Goal: Transaction & Acquisition: Purchase product/service

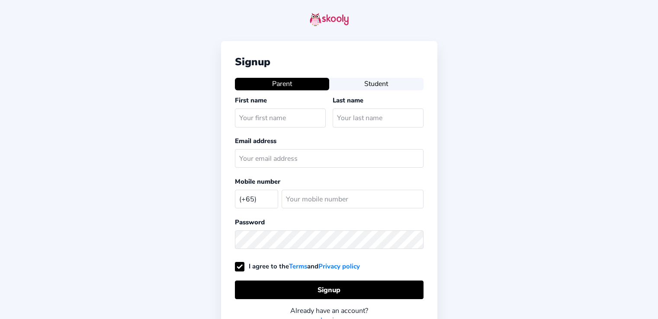
select select "SG"
click at [292, 125] on input "text" at bounding box center [280, 118] width 91 height 19
type input "Sandhya"
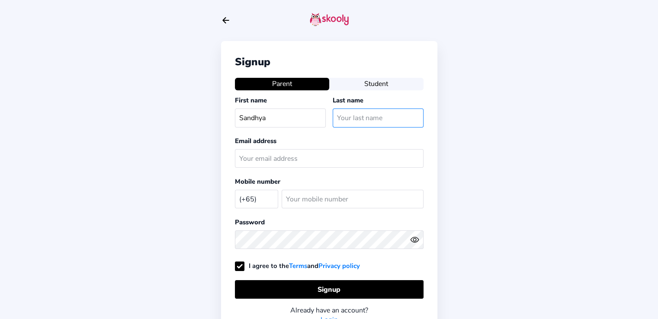
click at [352, 114] on input "text" at bounding box center [378, 118] width 91 height 19
type input "B S"
click at [323, 159] on input "text" at bounding box center [329, 158] width 189 height 19
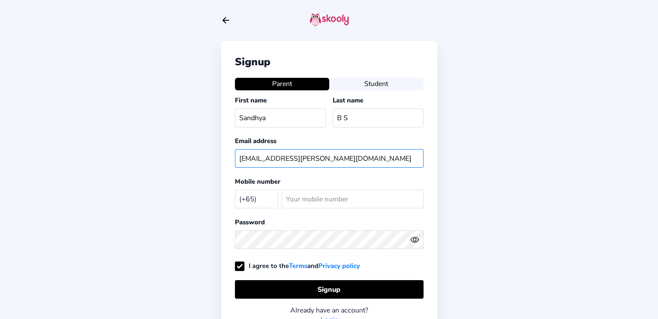
type input "[EMAIL_ADDRESS][PERSON_NAME][DOMAIN_NAME]"
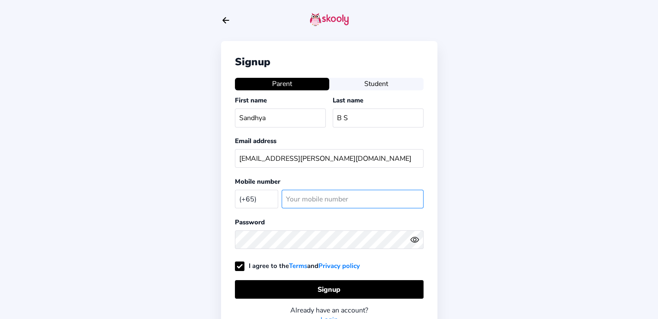
click at [313, 199] on input "number" at bounding box center [353, 199] width 142 height 19
type input "90391543"
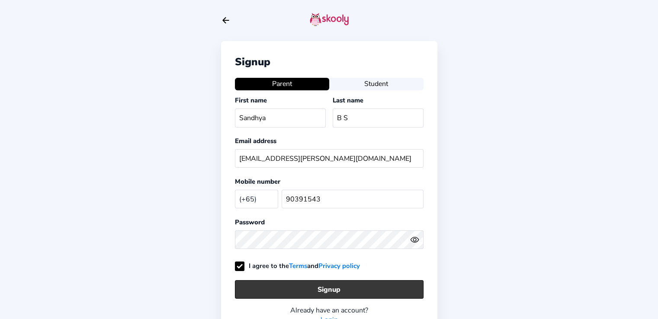
click at [302, 281] on button "Signup" at bounding box center [329, 289] width 189 height 19
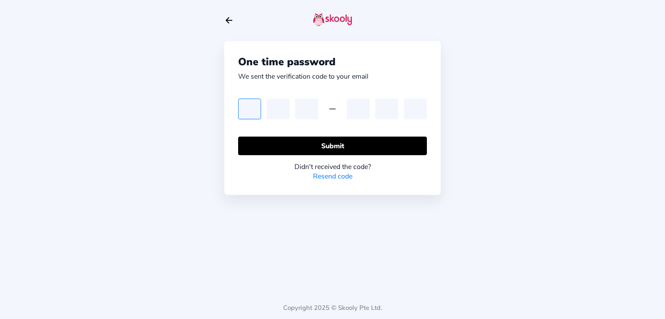
type input "0"
type input "7"
type input "1"
type input "9"
type input "7"
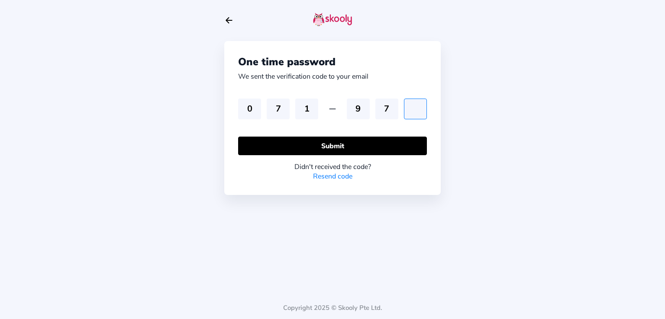
type input "0"
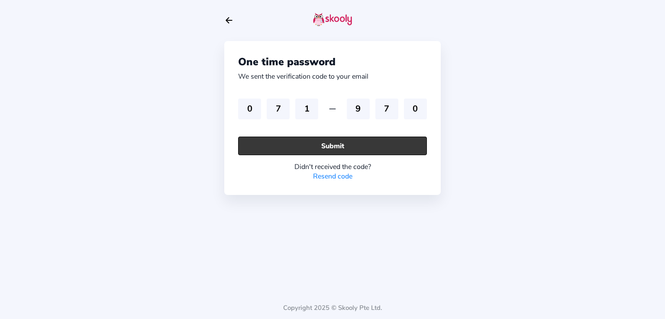
click at [278, 142] on button "Submit" at bounding box center [332, 146] width 189 height 19
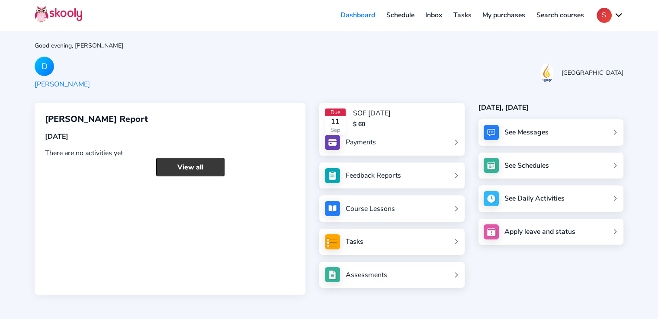
click at [205, 164] on link "View all" at bounding box center [190, 167] width 68 height 19
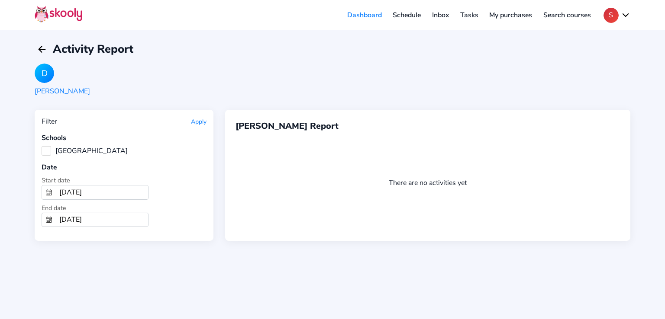
click at [397, 13] on link "Schedule" at bounding box center [406, 15] width 39 height 14
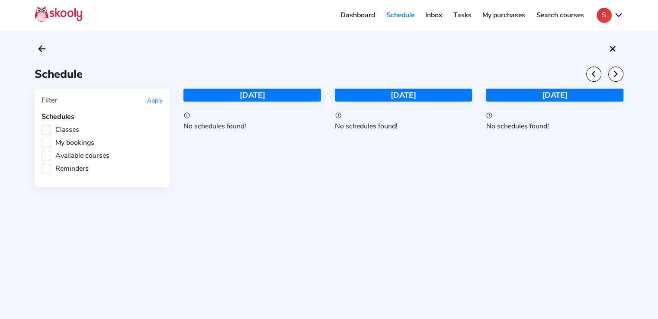
click at [429, 14] on link "Inbox" at bounding box center [434, 15] width 28 height 14
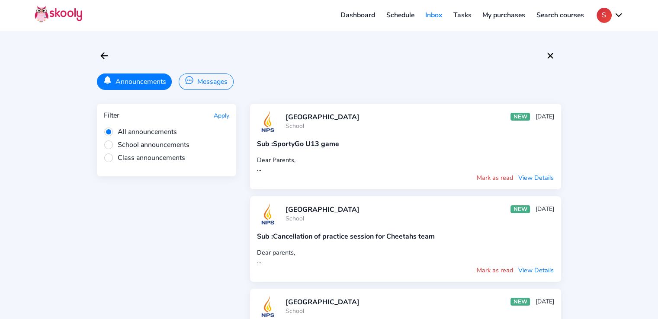
click at [110, 143] on span "School announcements" at bounding box center [147, 145] width 86 height 10
click at [0, 0] on input "School announcements" at bounding box center [0, 0] width 0 height 0
click at [110, 128] on span "All announcements" at bounding box center [140, 132] width 73 height 10
click at [0, 0] on input "All announcements" at bounding box center [0, 0] width 0 height 0
click at [108, 158] on span "Class announcements" at bounding box center [144, 158] width 81 height 10
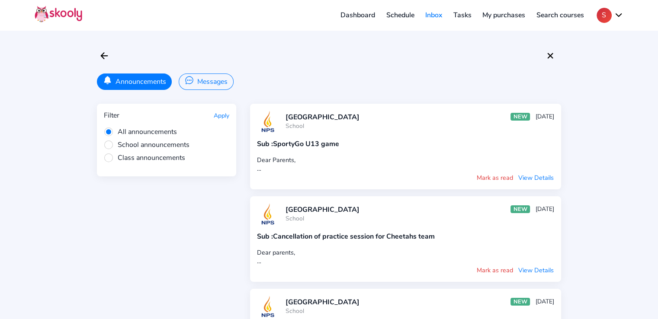
click at [0, 0] on input "Class announcements" at bounding box center [0, 0] width 0 height 0
click at [191, 83] on icon "Chatbubble Ellipses" at bounding box center [189, 80] width 9 height 9
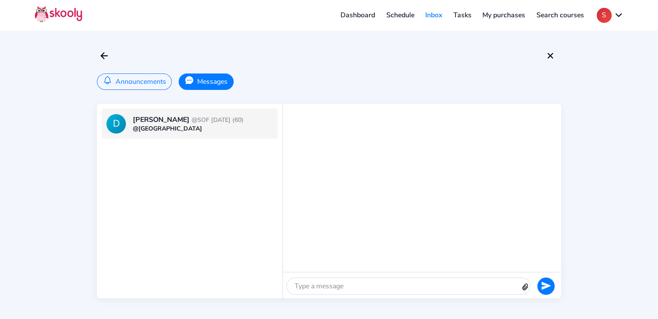
click at [127, 84] on button "Announcements" at bounding box center [134, 82] width 75 height 16
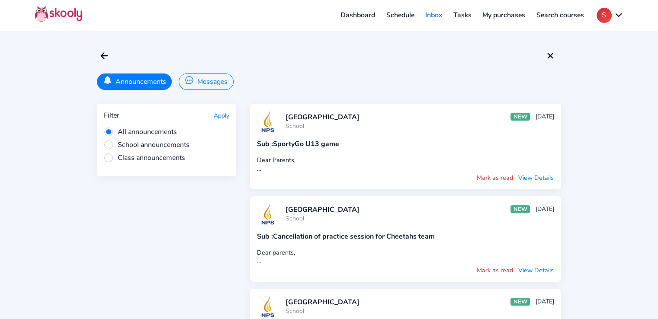
click at [459, 16] on link "Tasks" at bounding box center [462, 15] width 29 height 14
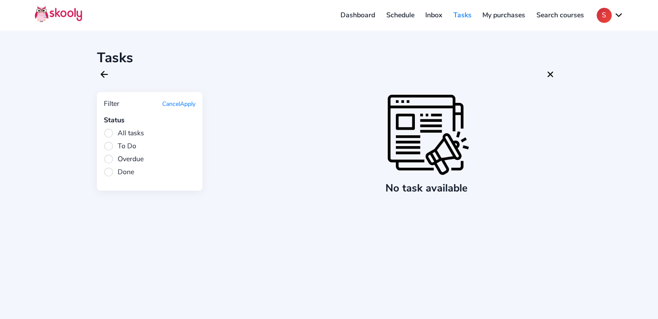
click at [498, 18] on link "My purchases" at bounding box center [504, 15] width 54 height 14
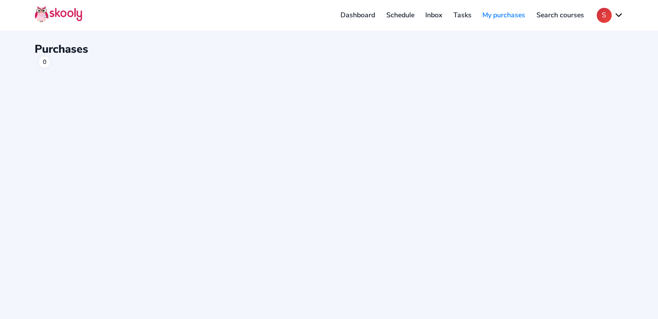
click at [359, 19] on link "Dashboard" at bounding box center [358, 15] width 46 height 14
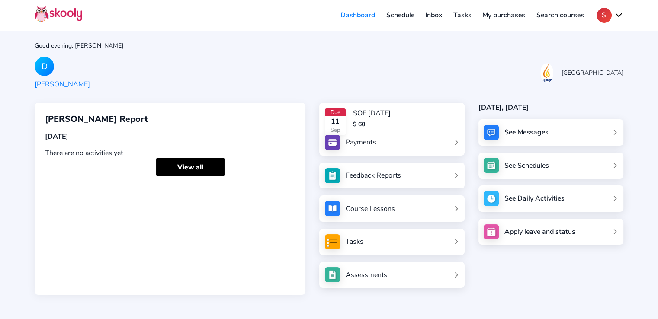
click at [385, 135] on link "Payments" at bounding box center [392, 142] width 134 height 15
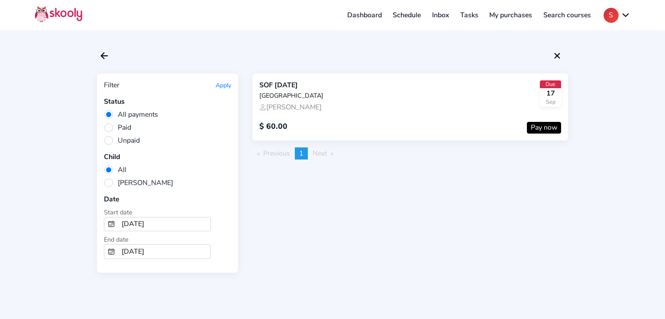
click at [537, 122] on button "Pay now" at bounding box center [544, 128] width 34 height 12
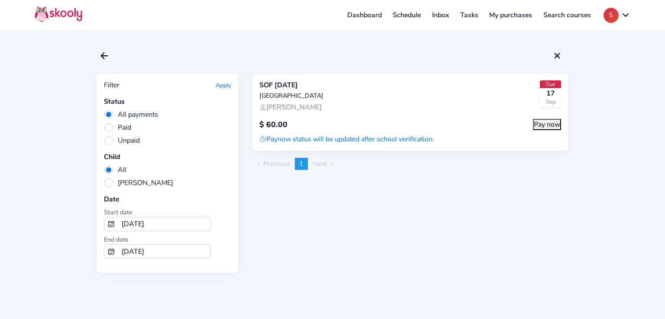
click at [110, 129] on span "Paid" at bounding box center [117, 128] width 27 height 10
click at [0, 0] on input "Paid" at bounding box center [0, 0] width 0 height 0
click at [110, 114] on span "All payments" at bounding box center [131, 115] width 54 height 10
click at [0, 0] on input "All payments" at bounding box center [0, 0] width 0 height 0
